Goal: Transaction & Acquisition: Subscribe to service/newsletter

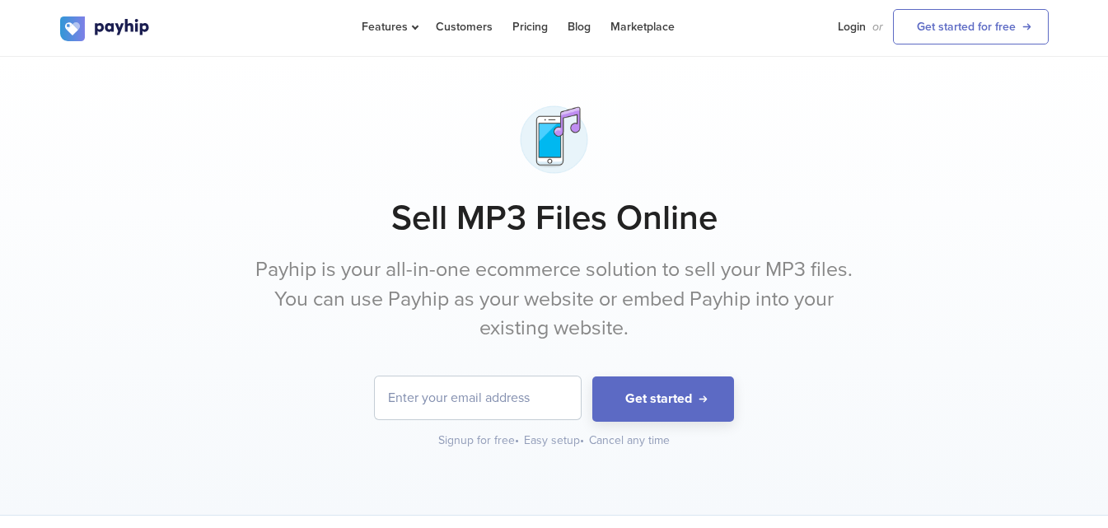
click at [468, 404] on input "email" at bounding box center [478, 397] width 206 height 43
click at [486, 443] on div "Signup for free •" at bounding box center [479, 441] width 82 height 16
click at [569, 448] on div "Easy setup •" at bounding box center [555, 441] width 62 height 16
click at [663, 435] on div "Cancel any time" at bounding box center [629, 441] width 81 height 16
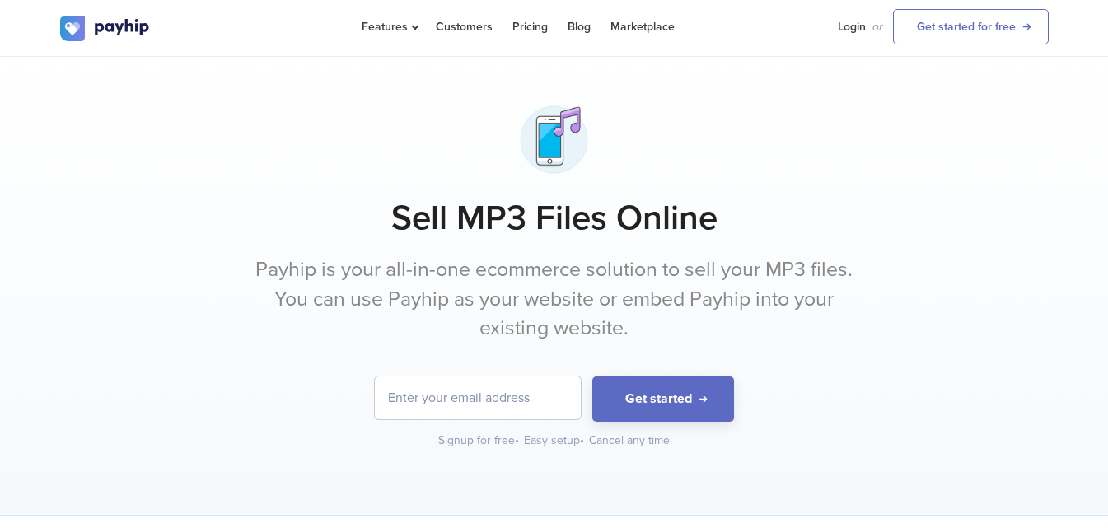
drag, startPoint x: 583, startPoint y: 442, endPoint x: 539, endPoint y: 442, distance: 44.5
click at [566, 442] on div "Easy setup •" at bounding box center [555, 441] width 62 height 16
click at [433, 434] on div "Signup for free • Easy setup • Cancel any time" at bounding box center [554, 441] width 989 height 16
click at [479, 436] on div "Signup for free •" at bounding box center [479, 441] width 82 height 16
click at [451, 396] on input "email" at bounding box center [478, 397] width 206 height 43
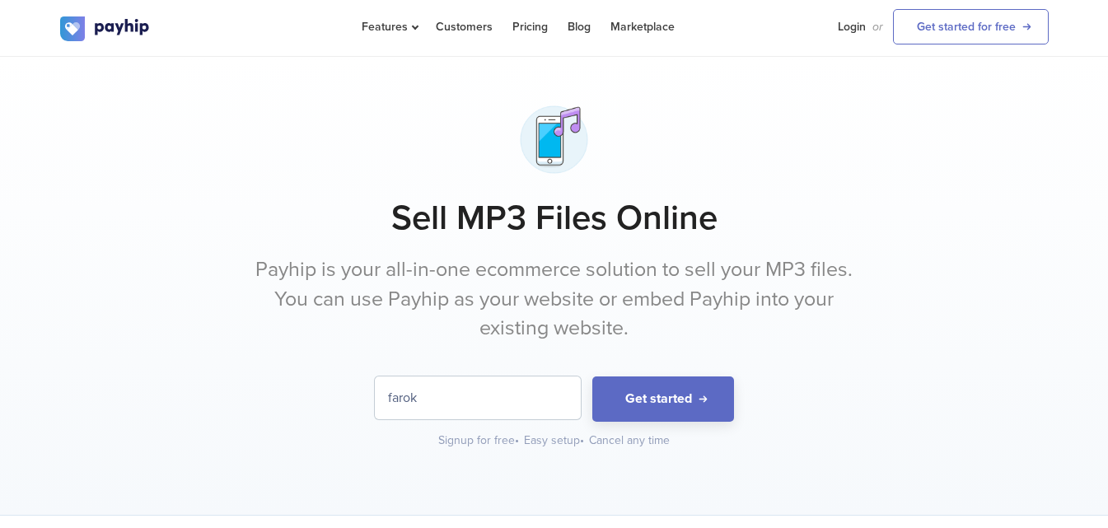
click at [451, 396] on input "farok" at bounding box center [478, 397] width 206 height 43
click at [450, 396] on input "farookpate" at bounding box center [478, 397] width 206 height 43
click at [592, 376] on button "Get started" at bounding box center [663, 398] width 142 height 45
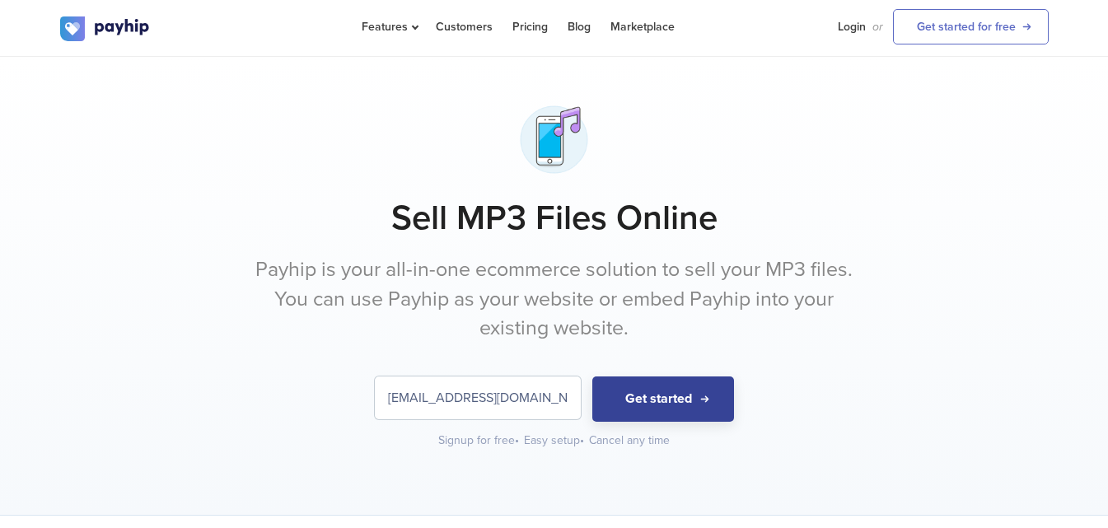
type input "[EMAIL_ADDRESS][DOMAIN_NAME]"
click at [620, 402] on button "Get started" at bounding box center [663, 398] width 142 height 45
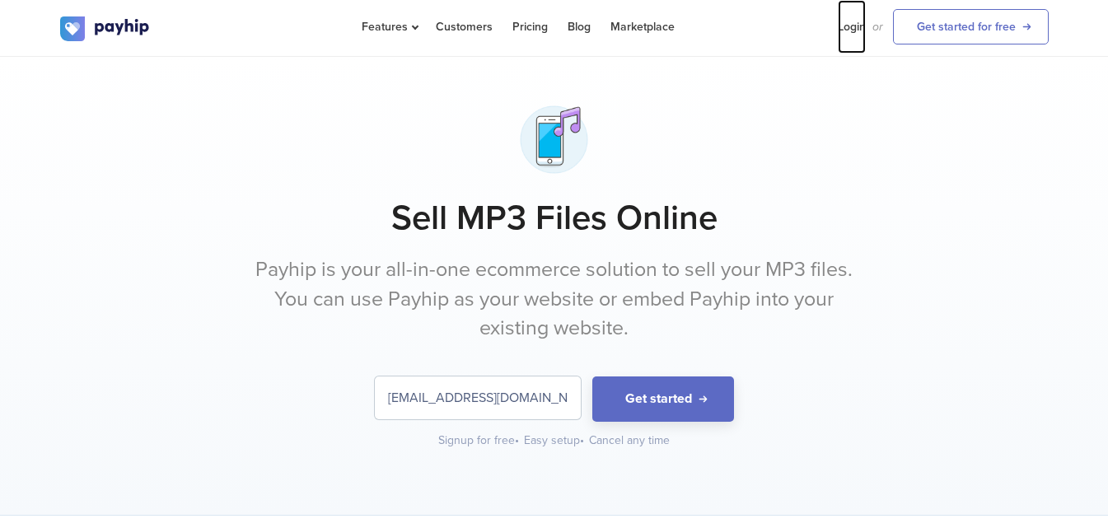
click at [858, 29] on link "Login" at bounding box center [852, 27] width 28 height 54
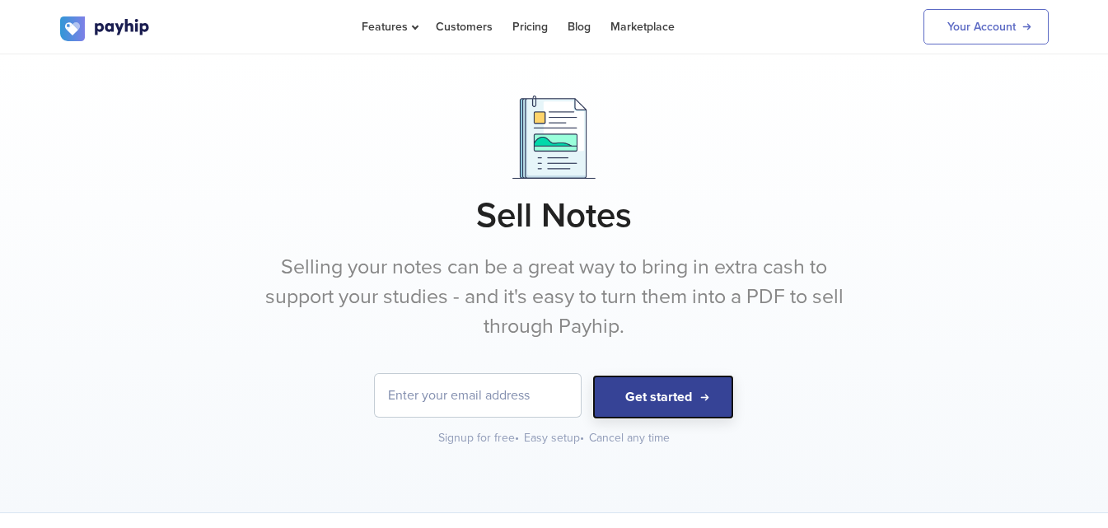
click at [695, 412] on button "Get started" at bounding box center [663, 397] width 142 height 45
